Goal: Find specific page/section: Find specific page/section

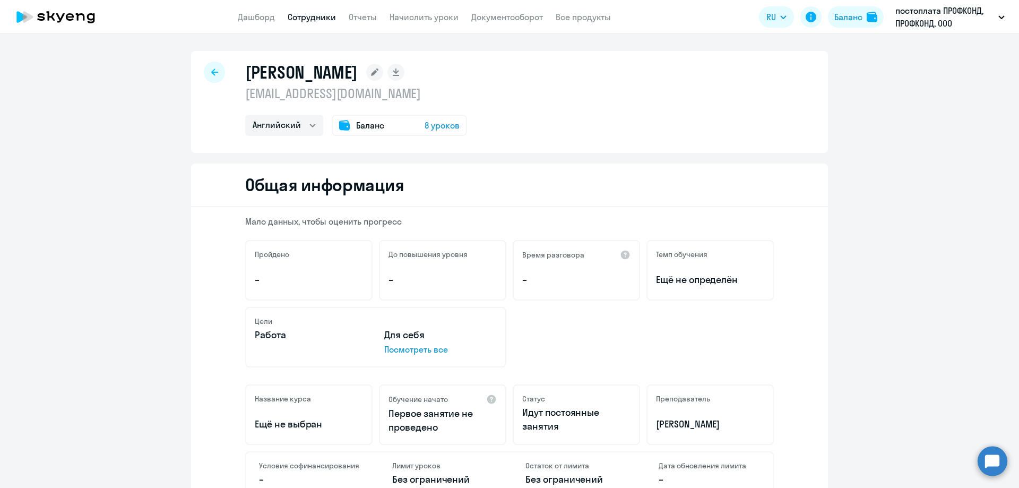
select select "english"
click at [244, 13] on link "Дашборд" at bounding box center [256, 17] width 37 height 11
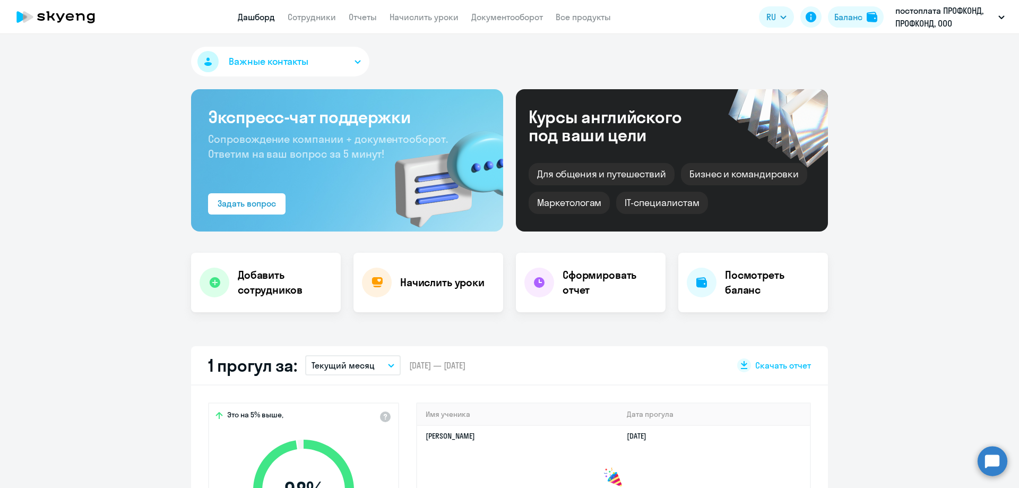
select select "30"
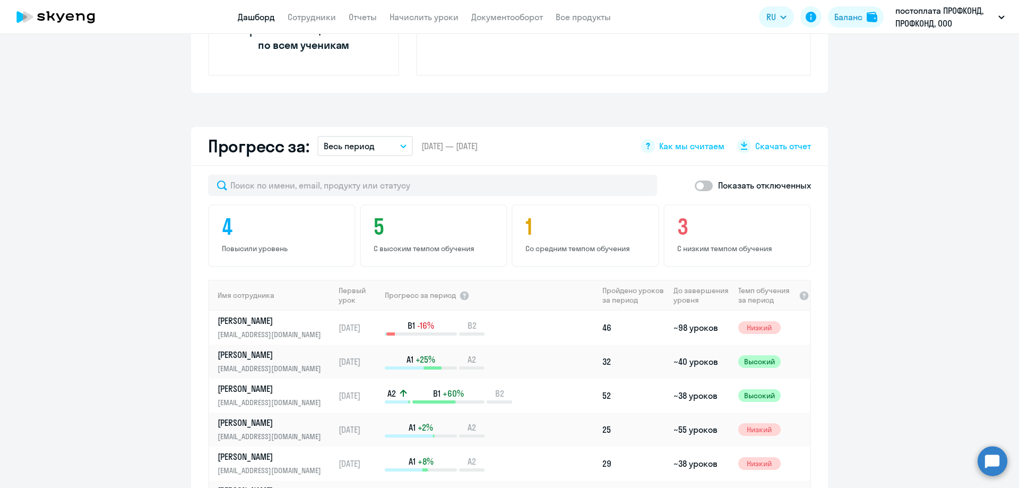
scroll to position [531, 0]
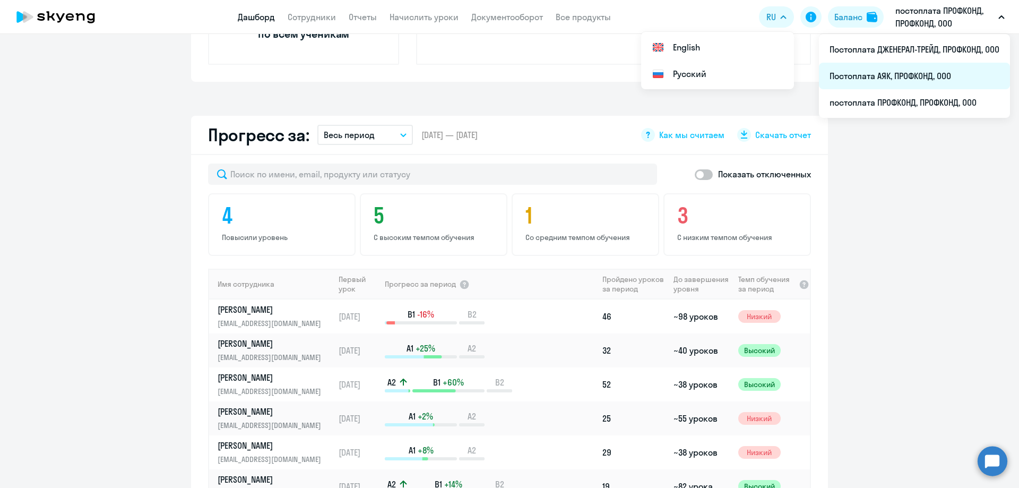
click at [923, 83] on li "Постоплата АЯК, ПРОФКОНД, ООО" at bounding box center [914, 76] width 191 height 27
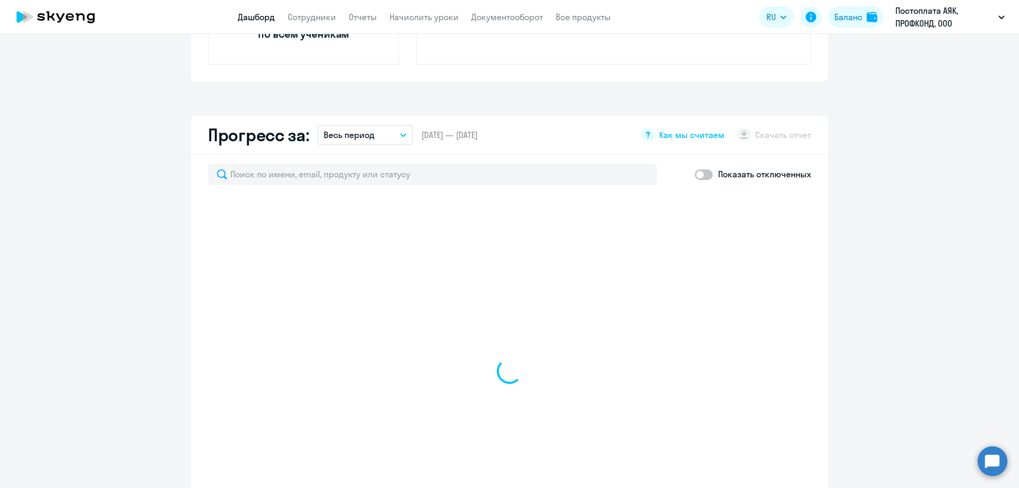
select select "30"
